Goal: Check status: Check status

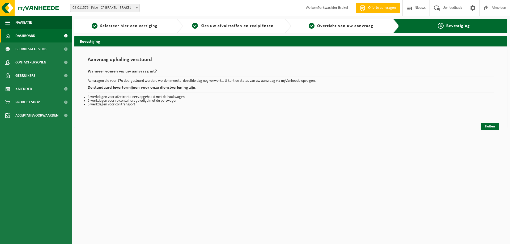
click at [38, 39] on link "Dashboard" at bounding box center [36, 35] width 72 height 13
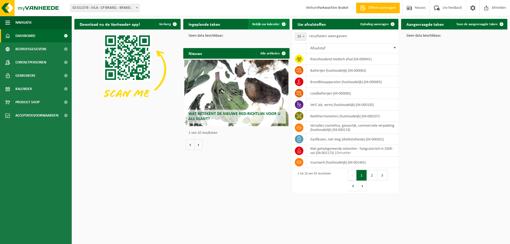
click at [282, 25] on span at bounding box center [284, 24] width 11 height 11
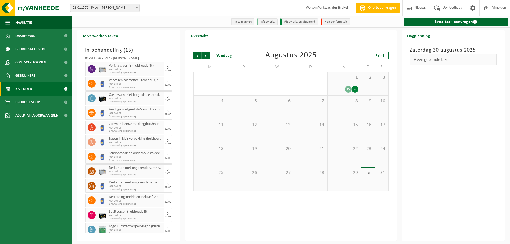
click at [356, 90] on div "3" at bounding box center [355, 89] width 7 height 7
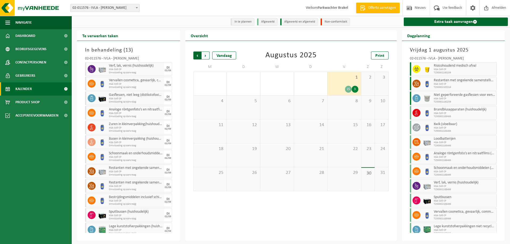
click at [209, 57] on span "Volgende" at bounding box center [206, 56] width 8 height 8
